Goal: Task Accomplishment & Management: Manage account settings

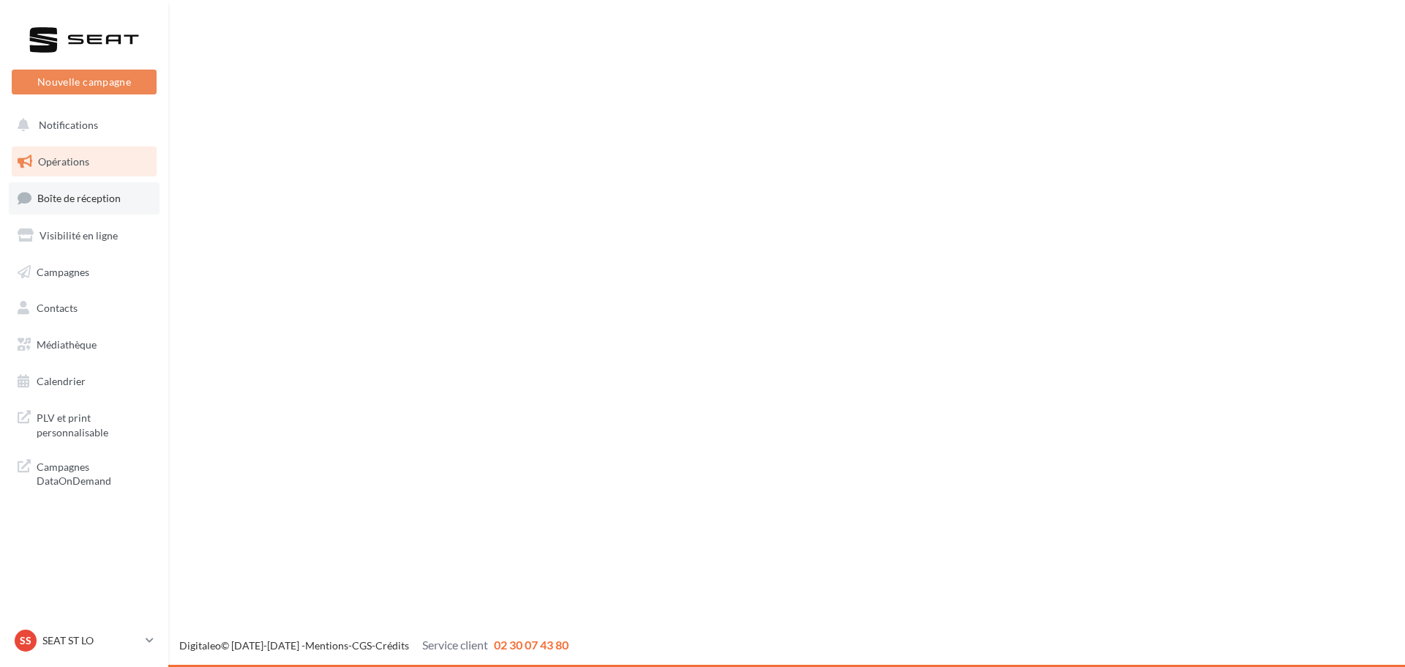
click at [102, 206] on link "Boîte de réception" at bounding box center [84, 197] width 151 height 31
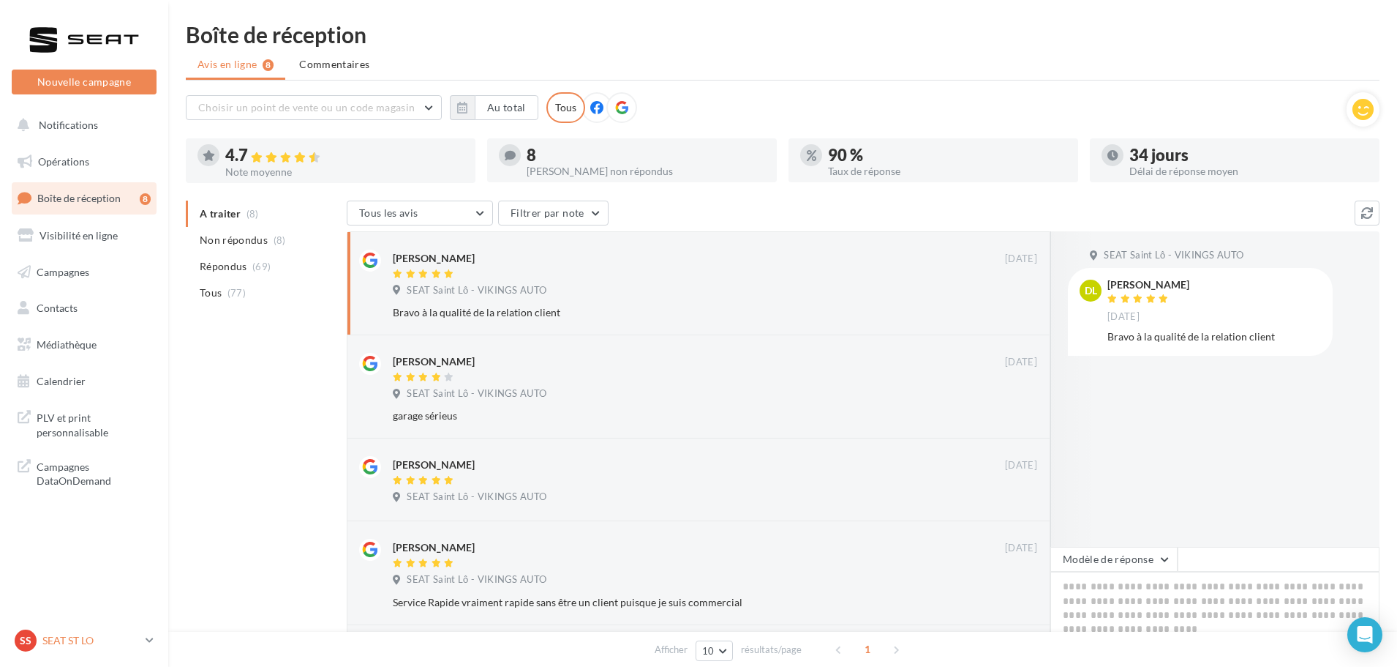
click at [96, 645] on p "SEAT ST LO" at bounding box center [90, 640] width 97 height 15
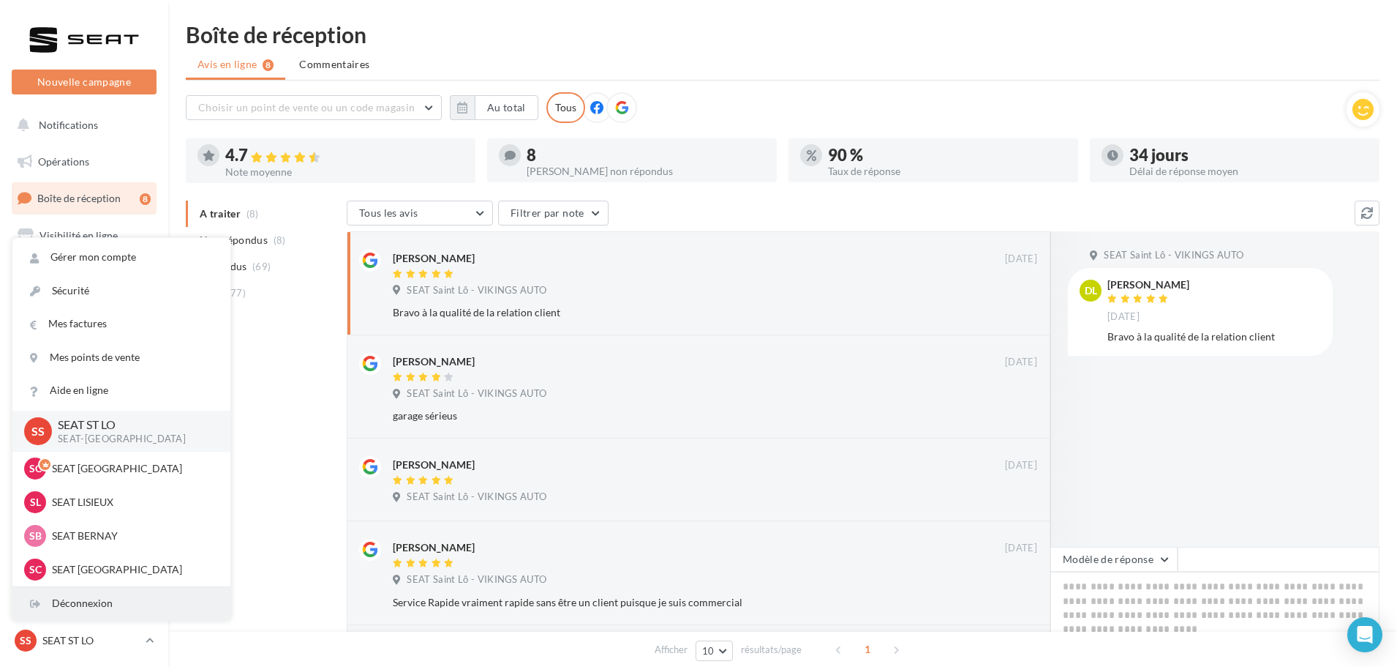
click at [100, 601] on div "Déconnexion" at bounding box center [121, 603] width 218 height 33
